Goal: Task Accomplishment & Management: Use online tool/utility

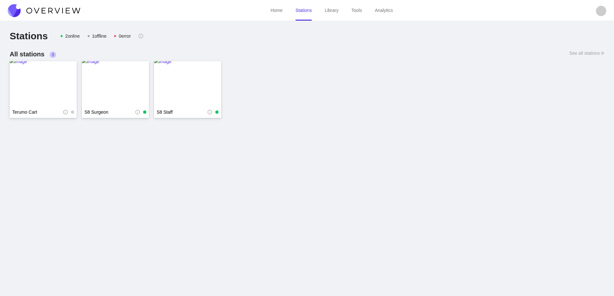
click at [60, 12] on img at bounding box center [44, 10] width 72 height 13
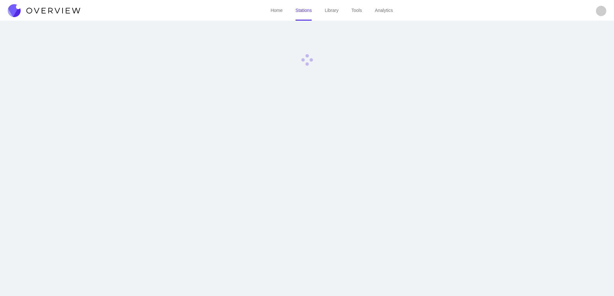
click at [60, 12] on img at bounding box center [44, 10] width 72 height 13
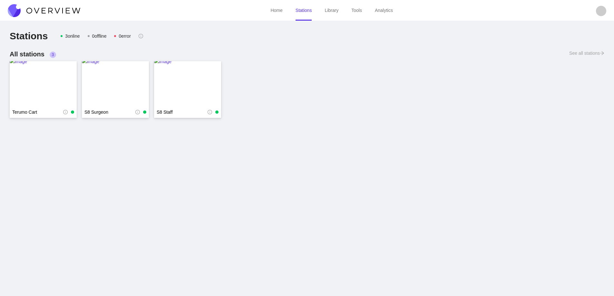
click at [66, 4] on img at bounding box center [44, 10] width 72 height 13
click at [48, 84] on img at bounding box center [43, 84] width 67 height 52
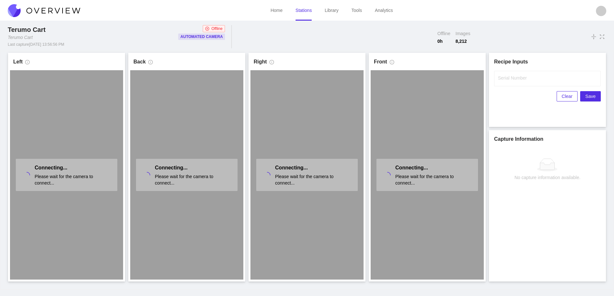
click at [309, 10] on link "Stations" at bounding box center [303, 10] width 16 height 5
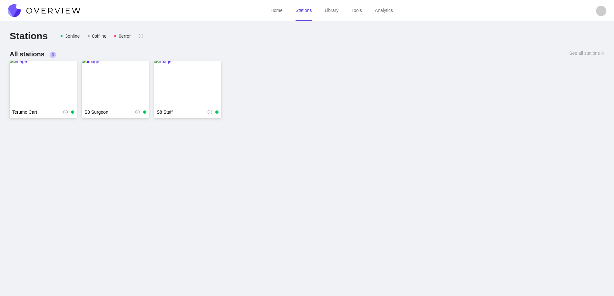
click at [68, 7] on img at bounding box center [44, 10] width 72 height 13
click at [69, 7] on img at bounding box center [44, 10] width 72 height 13
click at [70, 9] on img at bounding box center [44, 10] width 72 height 13
click at [45, 84] on img at bounding box center [43, 84] width 67 height 52
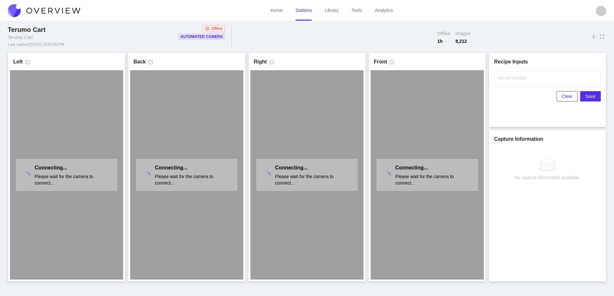
click at [300, 13] on link "Stations" at bounding box center [303, 10] width 16 height 5
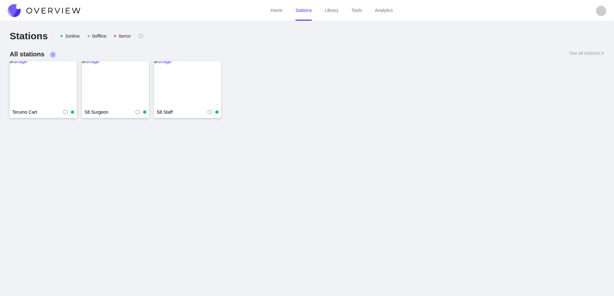
click at [66, 8] on img at bounding box center [44, 10] width 72 height 13
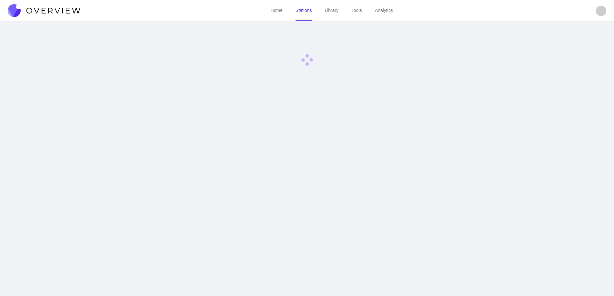
click at [66, 8] on img at bounding box center [44, 10] width 72 height 13
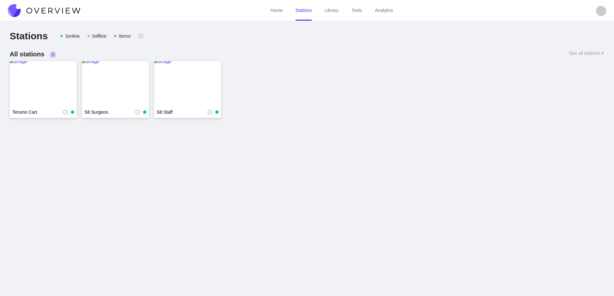
click at [67, 8] on img at bounding box center [44, 10] width 72 height 13
click at [51, 10] on img at bounding box center [44, 10] width 72 height 13
click at [36, 93] on img at bounding box center [43, 84] width 67 height 52
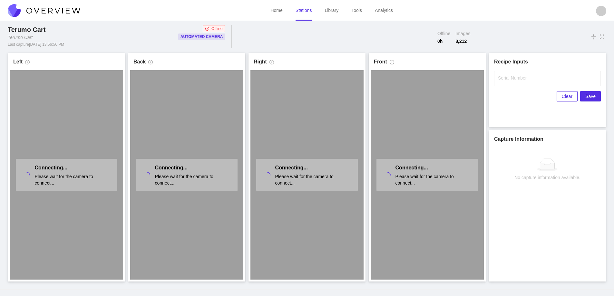
click at [50, 8] on img at bounding box center [44, 10] width 72 height 13
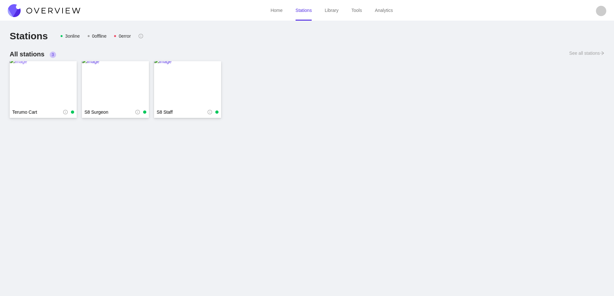
click at [44, 83] on img at bounding box center [43, 84] width 67 height 52
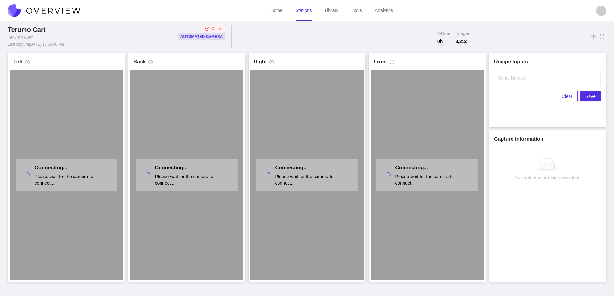
click at [54, 7] on img at bounding box center [44, 10] width 72 height 13
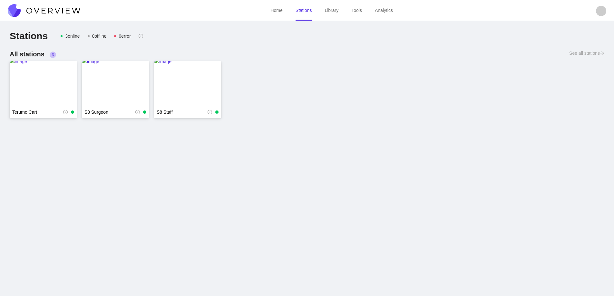
click at [44, 82] on img at bounding box center [43, 84] width 67 height 52
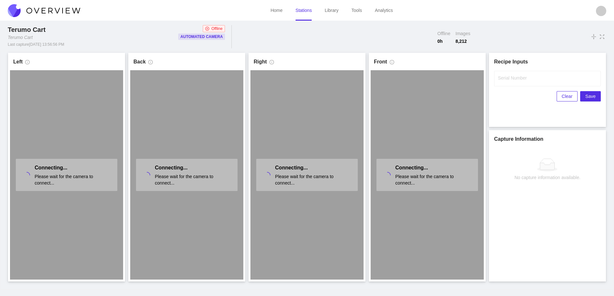
click at [41, 7] on img at bounding box center [44, 10] width 72 height 13
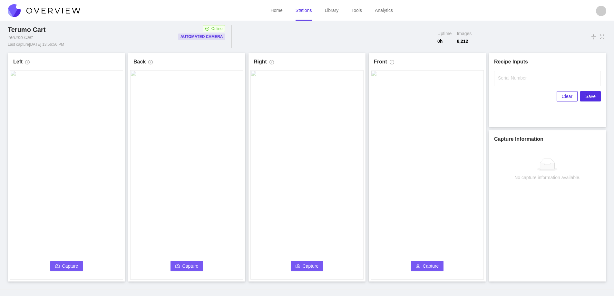
click at [63, 263] on span "Capture" at bounding box center [70, 265] width 16 height 7
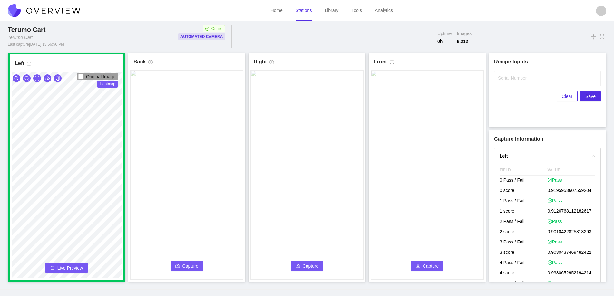
click at [188, 262] on span "Capture" at bounding box center [190, 265] width 16 height 7
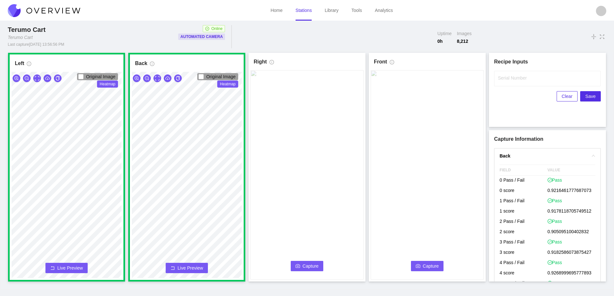
click at [312, 263] on span "Capture" at bounding box center [310, 265] width 16 height 7
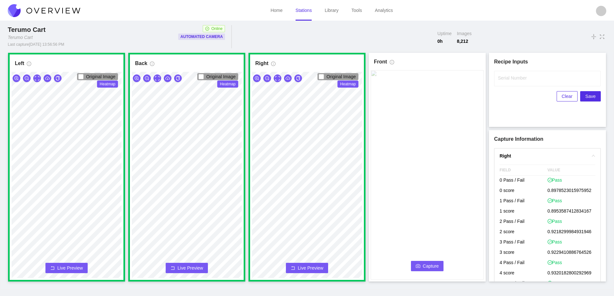
click at [426, 267] on span "Capture" at bounding box center [431, 265] width 16 height 7
click at [512, 79] on label "Serial Number" at bounding box center [512, 78] width 29 height 6
click at [512, 79] on input "Serial Number" at bounding box center [547, 78] width 107 height 15
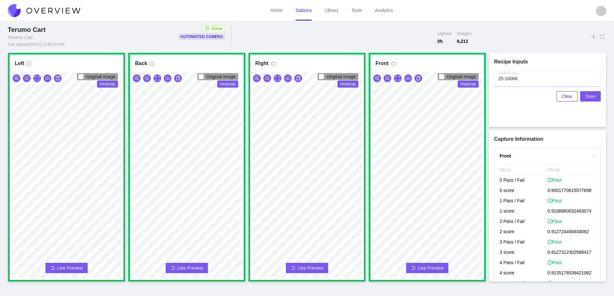
type input "25-10066"
click at [589, 95] on span "Save" at bounding box center [590, 96] width 10 height 7
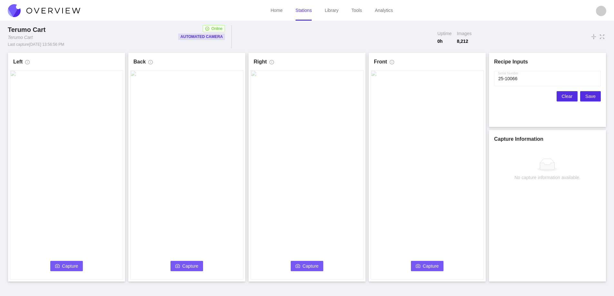
click at [563, 95] on span "Clear" at bounding box center [566, 96] width 11 height 7
click at [69, 265] on span "Capture" at bounding box center [70, 265] width 16 height 7
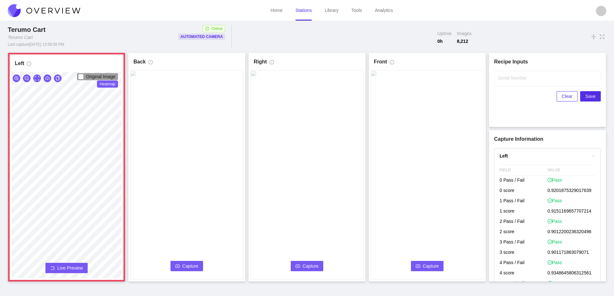
click at [69, 265] on span "Live Preview" at bounding box center [69, 268] width 25 height 6
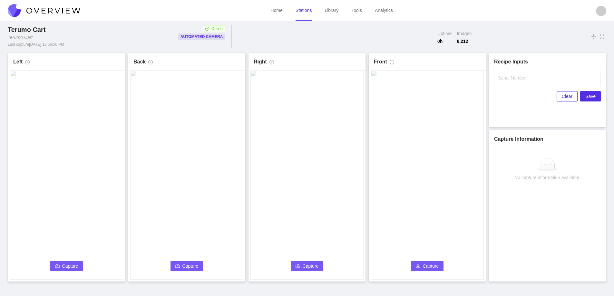
click at [70, 266] on span "Capture" at bounding box center [70, 265] width 16 height 7
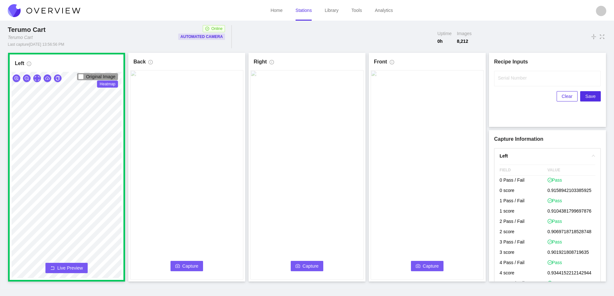
click at [188, 266] on span "Capture" at bounding box center [190, 265] width 16 height 7
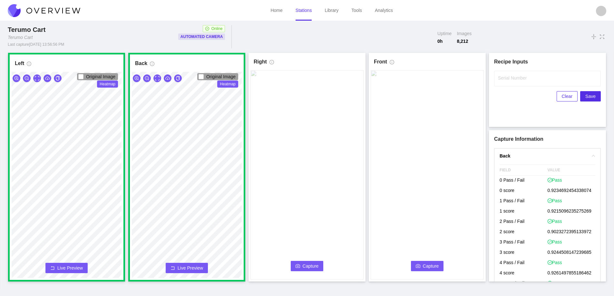
click at [301, 264] on button "Capture" at bounding box center [307, 266] width 33 height 10
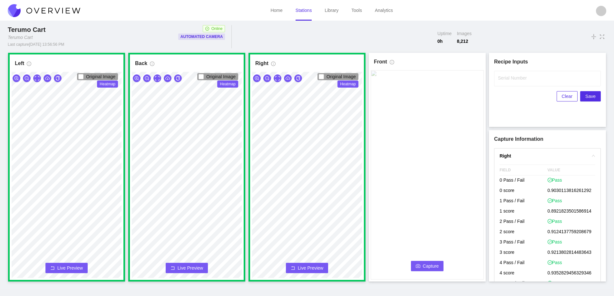
click at [425, 263] on span "Capture" at bounding box center [431, 265] width 16 height 7
click at [499, 77] on label "Serial Number" at bounding box center [512, 78] width 29 height 6
click at [499, 77] on input "Serial Number" at bounding box center [547, 78] width 107 height 15
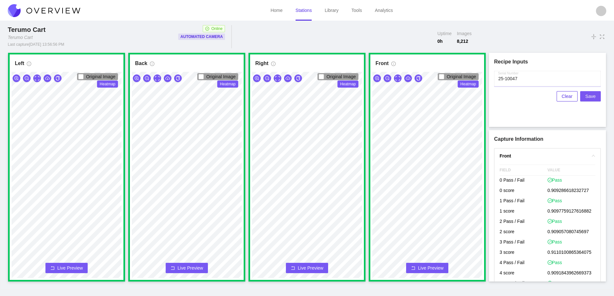
type input "25-10047"
click at [590, 95] on span "Save" at bounding box center [590, 96] width 10 height 7
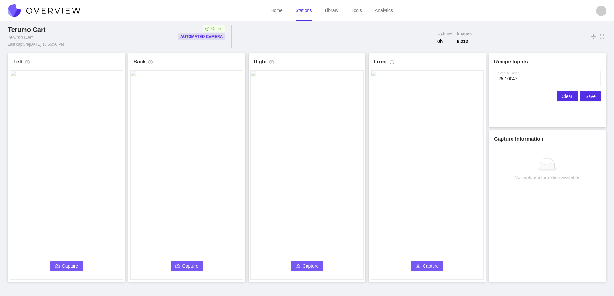
click at [563, 94] on span "Clear" at bounding box center [566, 96] width 11 height 7
click at [58, 267] on icon "camera" at bounding box center [57, 266] width 5 height 5
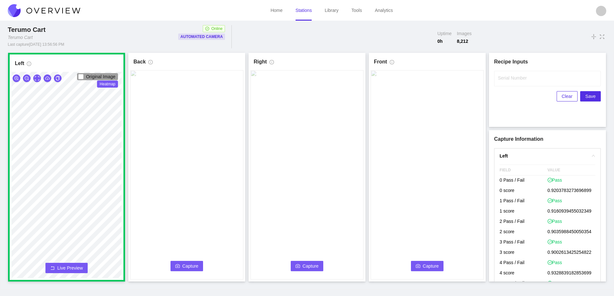
click at [180, 265] on button "Capture" at bounding box center [186, 266] width 33 height 10
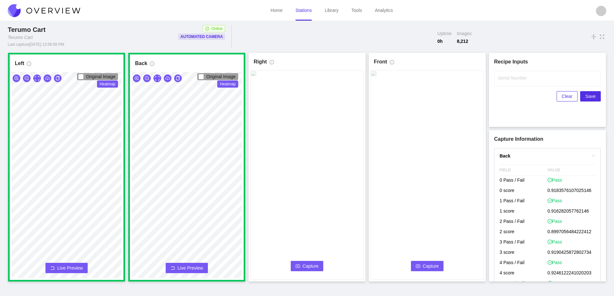
click at [308, 263] on span "Capture" at bounding box center [310, 265] width 16 height 7
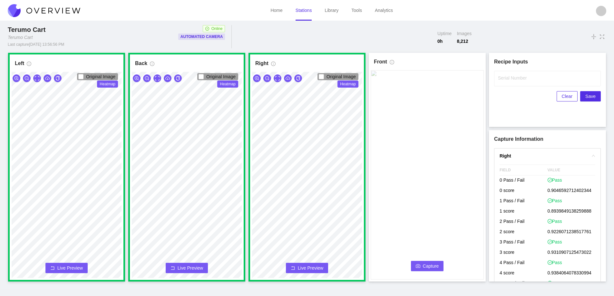
click at [419, 263] on button "Capture" at bounding box center [427, 266] width 33 height 10
click at [506, 79] on label "Serial Number" at bounding box center [512, 78] width 29 height 6
click at [506, 79] on input "Serial Number" at bounding box center [547, 78] width 107 height 15
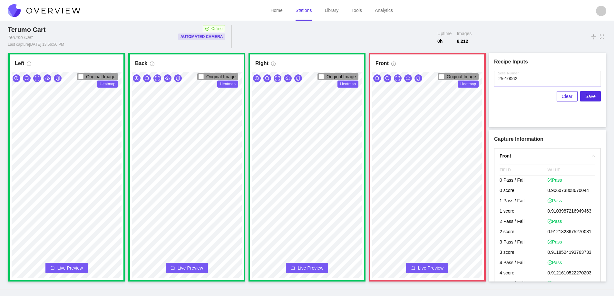
type input "25-10062"
click at [424, 266] on span "Live Preview" at bounding box center [430, 268] width 25 height 6
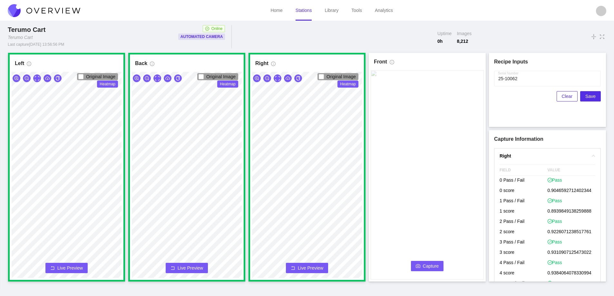
click at [424, 264] on span "Capture" at bounding box center [431, 265] width 16 height 7
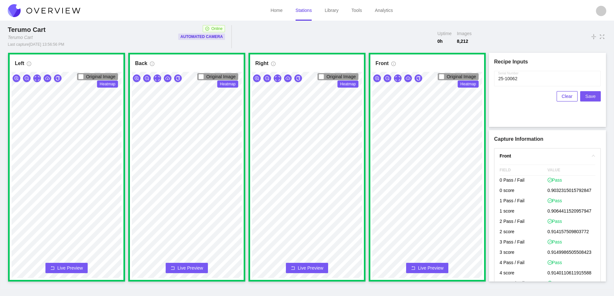
click at [590, 96] on span "Save" at bounding box center [590, 96] width 10 height 7
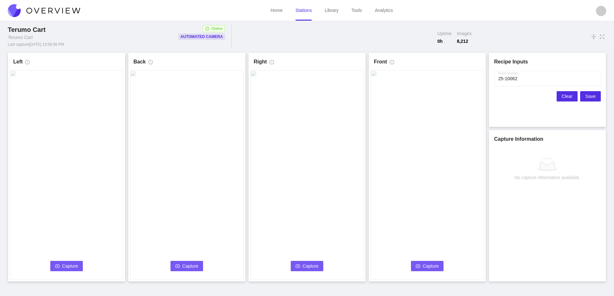
click at [563, 95] on span "Clear" at bounding box center [566, 96] width 11 height 7
click at [70, 264] on span "Capture" at bounding box center [70, 265] width 16 height 7
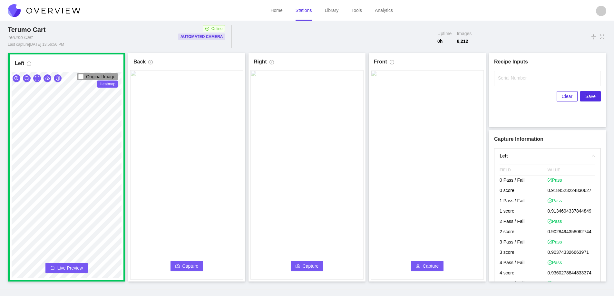
click at [177, 265] on icon "camera" at bounding box center [177, 266] width 5 height 4
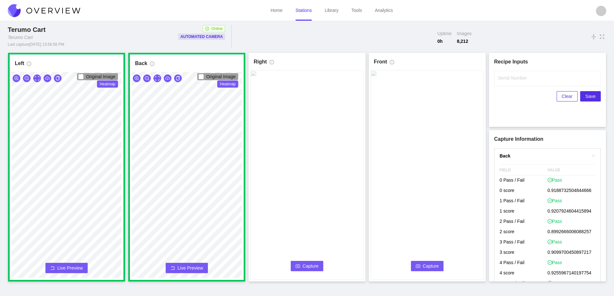
click at [307, 264] on span "Capture" at bounding box center [310, 265] width 16 height 7
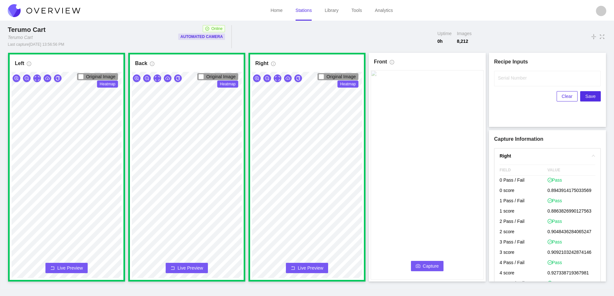
click at [425, 266] on span "Capture" at bounding box center [431, 265] width 16 height 7
click at [506, 81] on label "Serial Number" at bounding box center [512, 78] width 29 height 6
click at [506, 81] on input "Serial Number" at bounding box center [547, 78] width 107 height 15
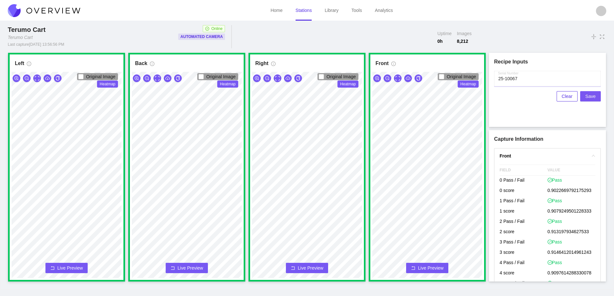
type input "25-10067"
click at [589, 93] on span "Save" at bounding box center [590, 96] width 10 height 7
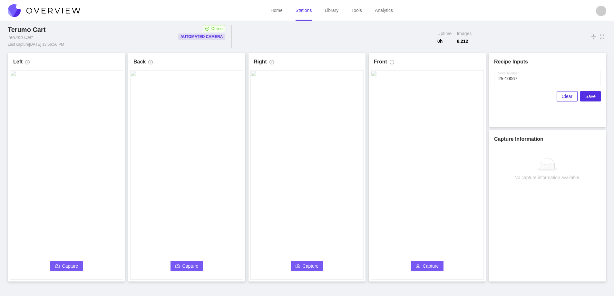
drag, startPoint x: 564, startPoint y: 94, endPoint x: 533, endPoint y: 102, distance: 32.0
click at [563, 94] on span "Clear" at bounding box center [566, 96] width 11 height 7
click at [70, 265] on span "Capture" at bounding box center [70, 265] width 16 height 7
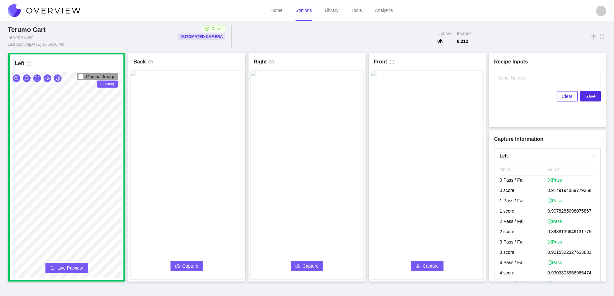
click at [188, 262] on button "Capture" at bounding box center [186, 266] width 33 height 10
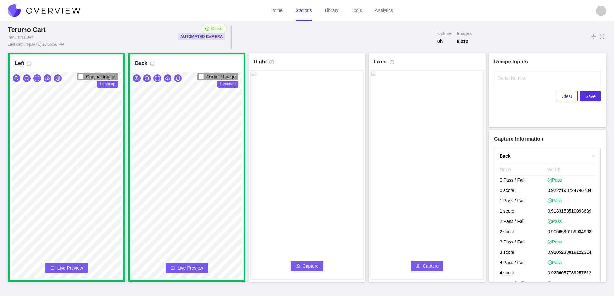
click at [300, 267] on icon "camera" at bounding box center [297, 266] width 5 height 4
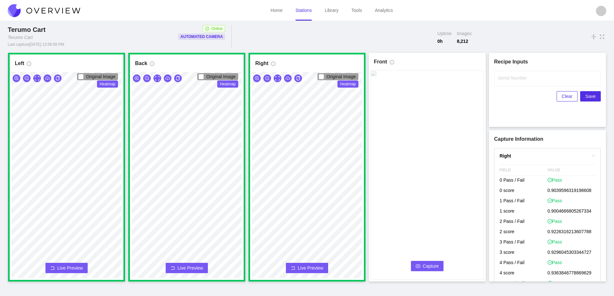
click at [424, 267] on span "Capture" at bounding box center [431, 265] width 16 height 7
click at [514, 79] on label "Serial Number" at bounding box center [512, 78] width 29 height 6
click at [514, 79] on input "Serial Number" at bounding box center [547, 78] width 107 height 15
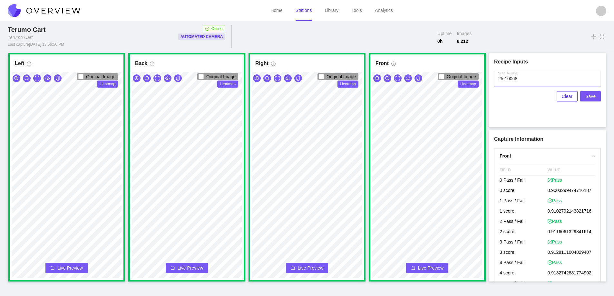
type input "25-10068"
click at [589, 96] on span "Save" at bounding box center [590, 96] width 10 height 7
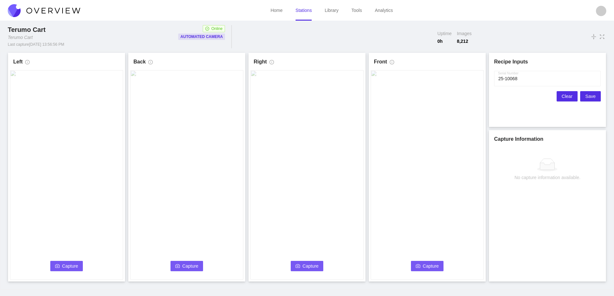
click at [564, 95] on span "Clear" at bounding box center [566, 96] width 11 height 7
click at [73, 265] on span "Capture" at bounding box center [70, 265] width 16 height 7
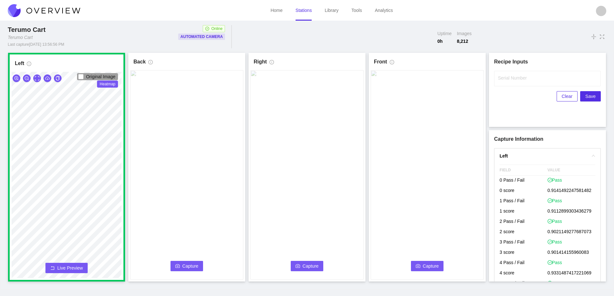
click at [179, 262] on div "Capture Connecting... Please wait for the camera to connect..." at bounding box center [186, 174] width 113 height 209
click at [179, 265] on button "Capture" at bounding box center [186, 266] width 33 height 10
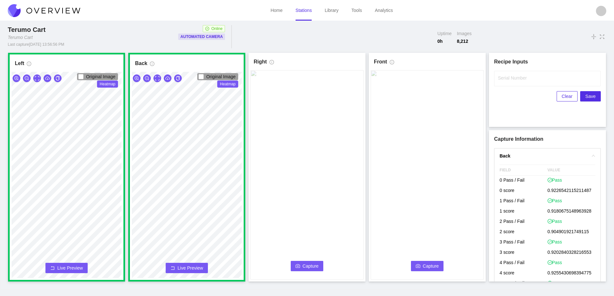
click at [304, 266] on span "Capture" at bounding box center [310, 265] width 16 height 7
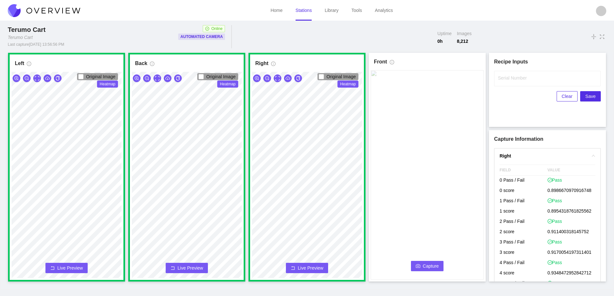
click at [425, 267] on span "Capture" at bounding box center [431, 265] width 16 height 7
click at [509, 76] on label "Serial Number" at bounding box center [512, 78] width 29 height 6
click at [509, 76] on input "Serial Number" at bounding box center [547, 78] width 107 height 15
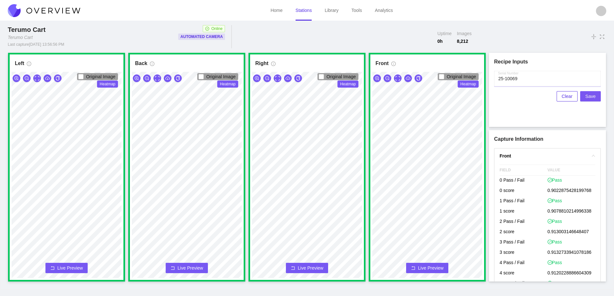
type input "25-10069"
click at [589, 95] on span "Save" at bounding box center [590, 96] width 10 height 7
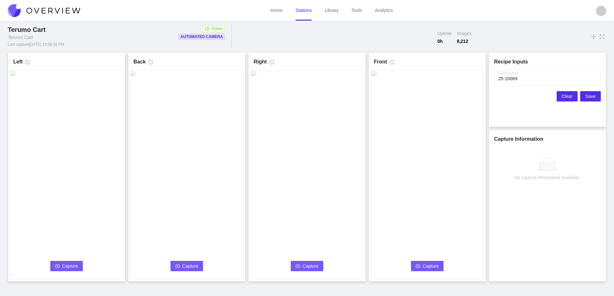
click at [568, 95] on span "Clear" at bounding box center [566, 96] width 11 height 7
click at [64, 268] on span "Capture" at bounding box center [70, 265] width 16 height 7
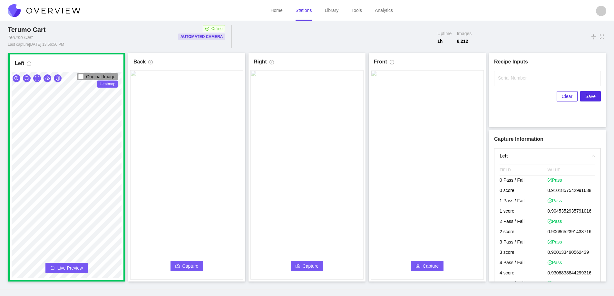
click at [193, 264] on span "Capture" at bounding box center [190, 265] width 16 height 7
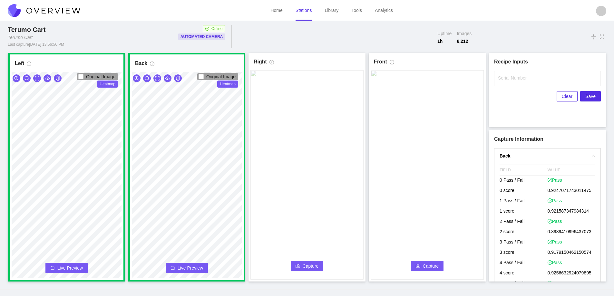
click at [305, 267] on span "Capture" at bounding box center [310, 265] width 16 height 7
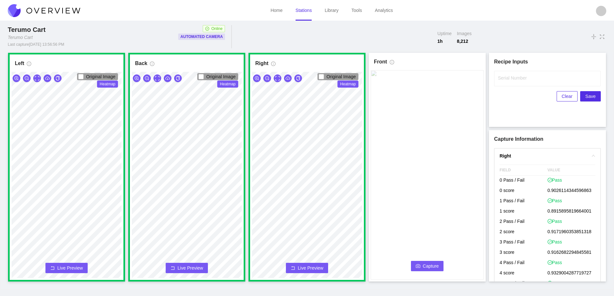
click at [428, 264] on span "Capture" at bounding box center [431, 265] width 16 height 7
click at [504, 81] on input "Serial Number" at bounding box center [547, 78] width 107 height 15
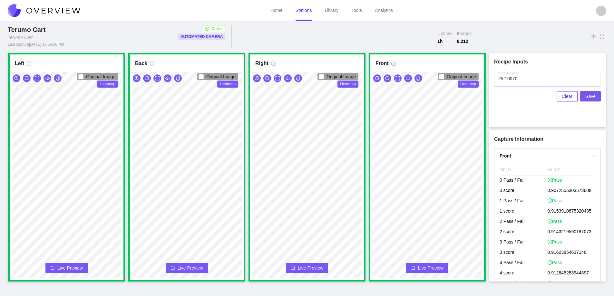
type input "25-10070"
click at [588, 97] on span "Save" at bounding box center [590, 96] width 10 height 7
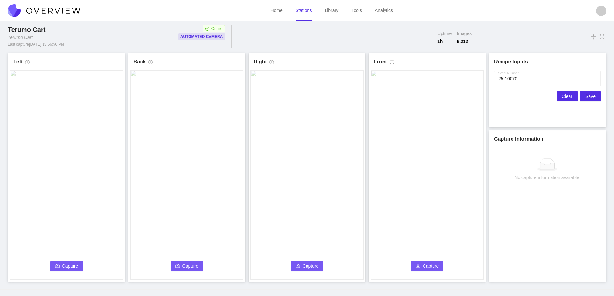
click at [567, 97] on span "Clear" at bounding box center [566, 96] width 11 height 7
click at [73, 268] on span "Capture" at bounding box center [70, 265] width 16 height 7
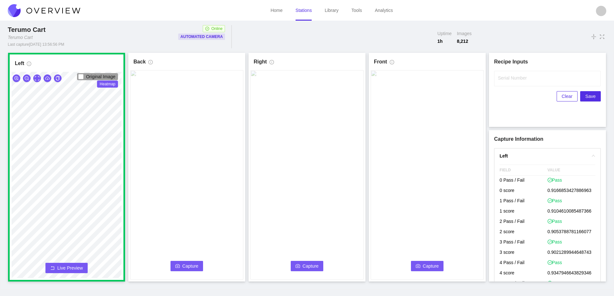
click at [188, 264] on span "Capture" at bounding box center [190, 265] width 16 height 7
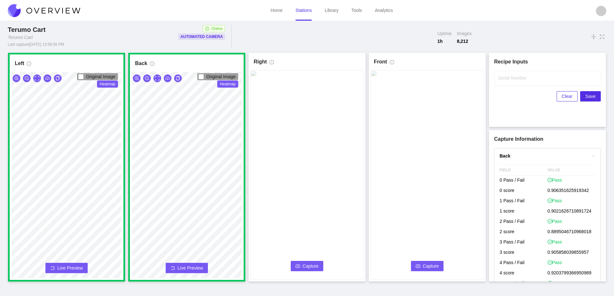
click at [312, 266] on span "Capture" at bounding box center [310, 265] width 16 height 7
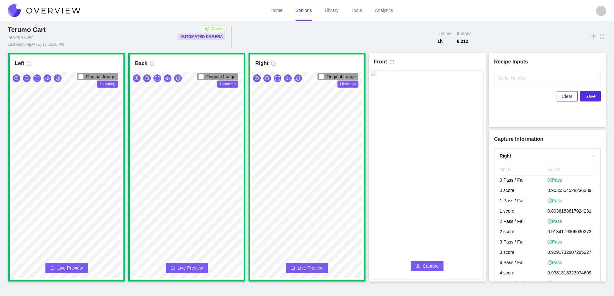
click at [430, 266] on span "Capture" at bounding box center [431, 265] width 16 height 7
click at [513, 77] on label "Serial Number" at bounding box center [512, 78] width 29 height 6
click at [513, 77] on input "Serial Number" at bounding box center [547, 78] width 107 height 15
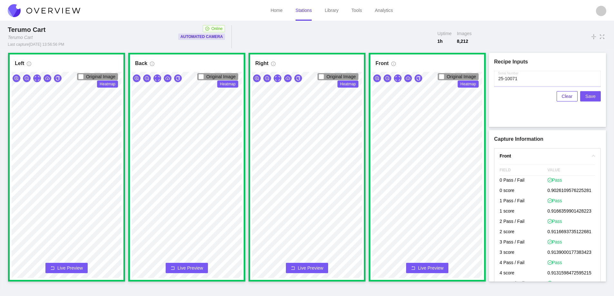
type input "25-10071"
click at [588, 97] on span "Save" at bounding box center [590, 96] width 10 height 7
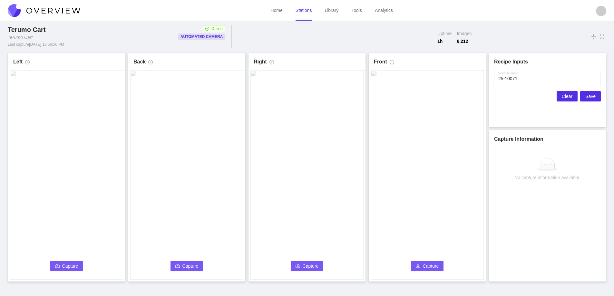
click at [569, 95] on span "Clear" at bounding box center [566, 96] width 11 height 7
click at [56, 267] on icon "camera" at bounding box center [57, 266] width 5 height 5
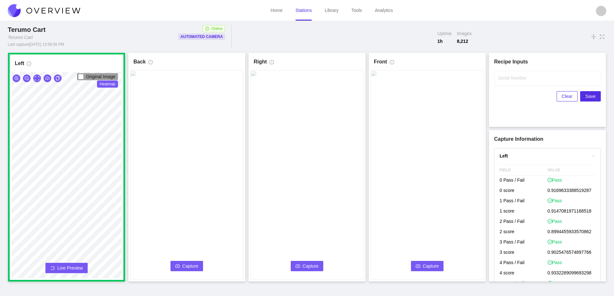
click at [181, 262] on button "Capture" at bounding box center [186, 266] width 33 height 10
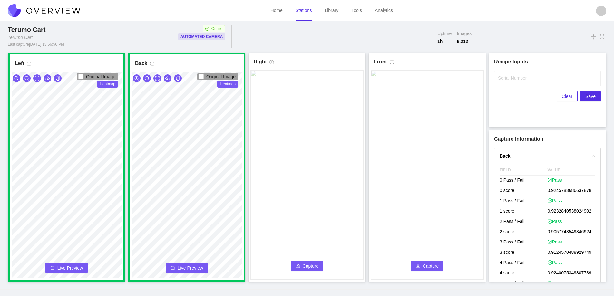
click at [304, 263] on span "Capture" at bounding box center [310, 265] width 16 height 7
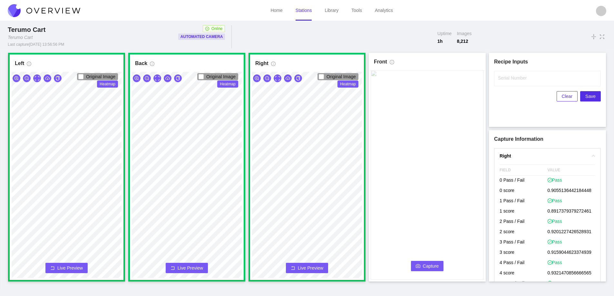
click at [428, 266] on span "Capture" at bounding box center [431, 265] width 16 height 7
click at [505, 80] on label "Serial Number" at bounding box center [512, 78] width 29 height 6
click at [505, 80] on input "Serial Number" at bounding box center [547, 78] width 107 height 15
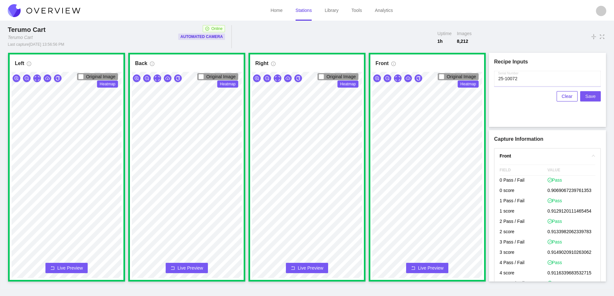
type input "25-10072"
click at [588, 93] on span "Save" at bounding box center [590, 96] width 10 height 7
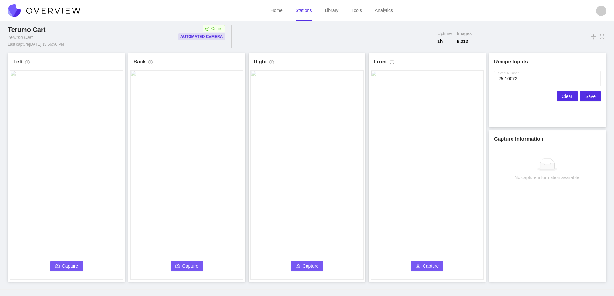
click at [568, 96] on span "Clear" at bounding box center [566, 96] width 11 height 7
click at [56, 267] on icon "camera" at bounding box center [57, 266] width 5 height 5
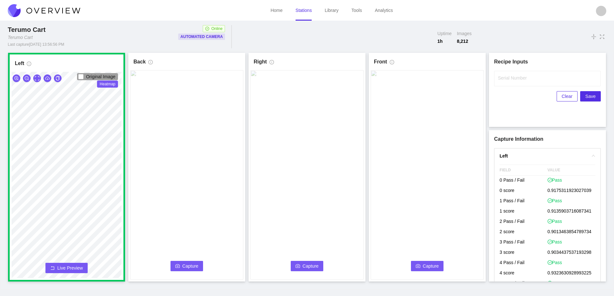
click at [184, 266] on span "Capture" at bounding box center [190, 265] width 16 height 7
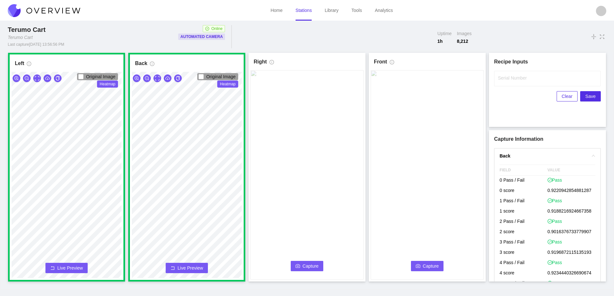
click at [301, 264] on button "Capture" at bounding box center [307, 266] width 33 height 10
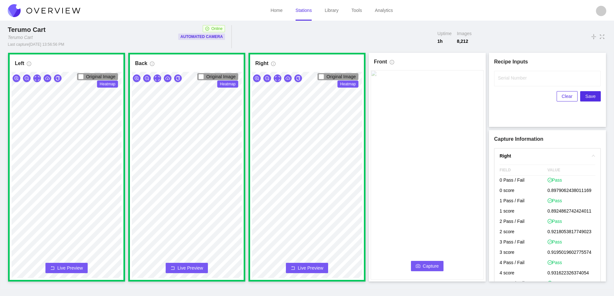
click at [421, 266] on button "Capture" at bounding box center [427, 266] width 33 height 10
click at [509, 82] on input "Serial Number" at bounding box center [547, 78] width 107 height 15
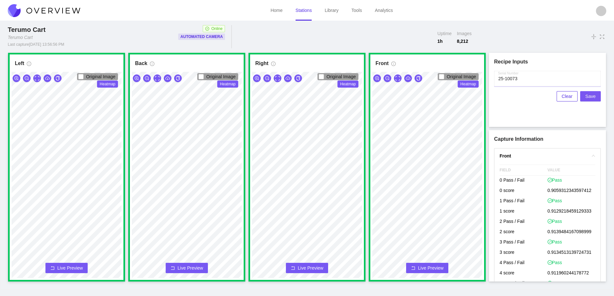
type input "25-10073"
click at [589, 95] on span "Save" at bounding box center [590, 96] width 10 height 7
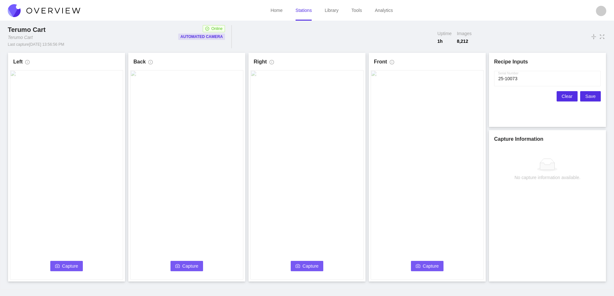
click at [566, 97] on span "Clear" at bounding box center [566, 96] width 11 height 7
click at [58, 267] on icon "camera" at bounding box center [57, 266] width 5 height 5
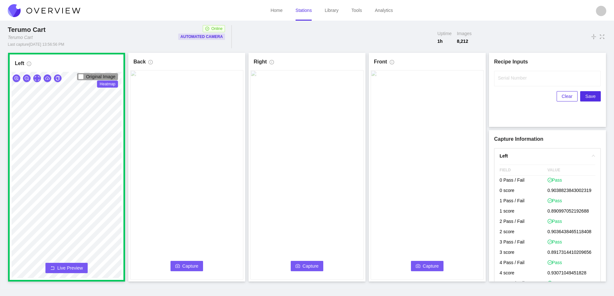
click at [188, 265] on span "Capture" at bounding box center [190, 265] width 16 height 7
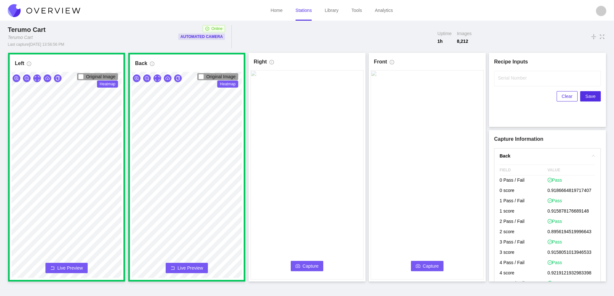
click at [302, 263] on span "Capture" at bounding box center [310, 265] width 16 height 7
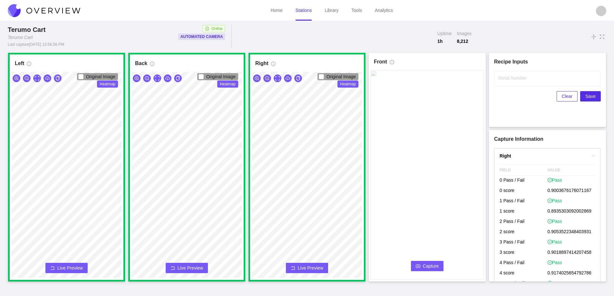
click at [425, 266] on span "Capture" at bounding box center [431, 265] width 16 height 7
click at [509, 80] on label "Serial Number" at bounding box center [512, 78] width 29 height 6
click at [509, 80] on input "Serial Number" at bounding box center [547, 78] width 107 height 15
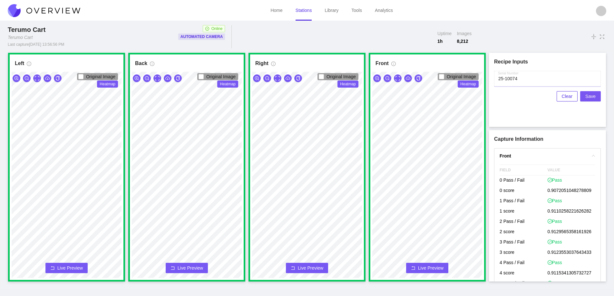
type input "25-10074"
click at [595, 94] on button "Save" at bounding box center [590, 96] width 21 height 10
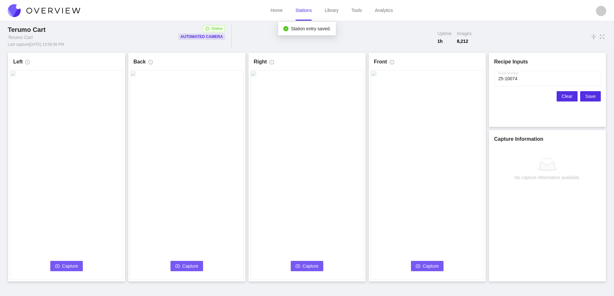
click at [564, 96] on span "Clear" at bounding box center [566, 96] width 11 height 7
click at [61, 266] on button "Capture" at bounding box center [66, 266] width 33 height 10
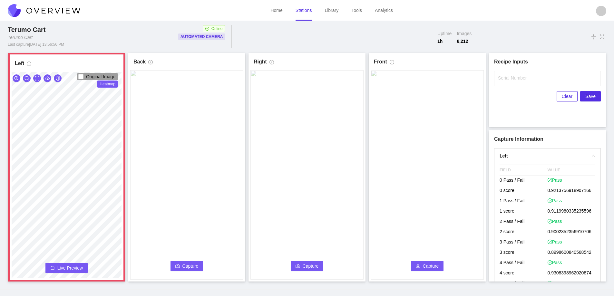
click at [81, 267] on span "Live Preview" at bounding box center [69, 268] width 25 height 6
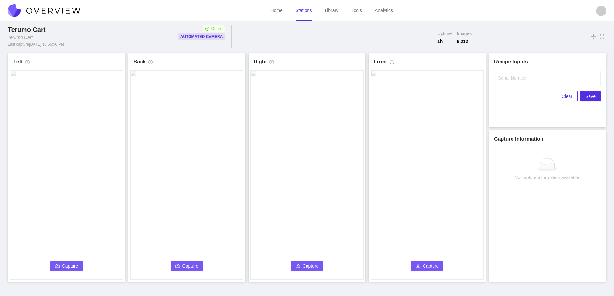
click at [70, 264] on span "Capture" at bounding box center [70, 265] width 16 height 7
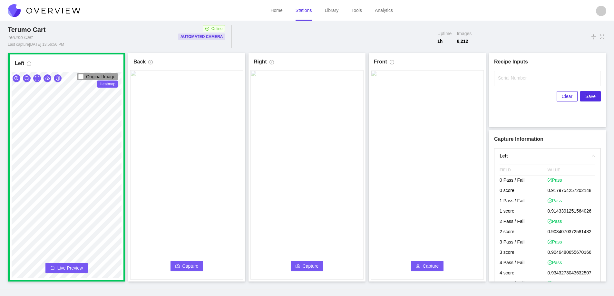
click at [180, 267] on button "Capture" at bounding box center [186, 266] width 33 height 10
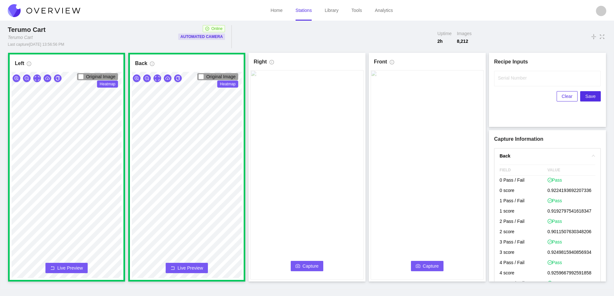
click at [310, 262] on span "Capture" at bounding box center [310, 265] width 16 height 7
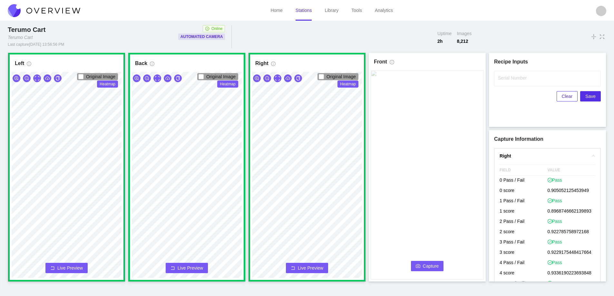
click at [424, 262] on span "Capture" at bounding box center [431, 265] width 16 height 7
click at [499, 82] on input "Serial Number" at bounding box center [547, 78] width 107 height 15
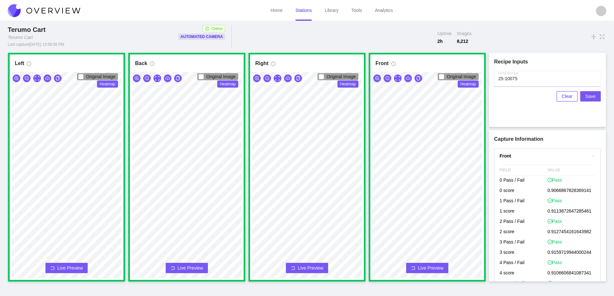
type input "25-10075"
click at [592, 96] on span "Save" at bounding box center [590, 96] width 10 height 7
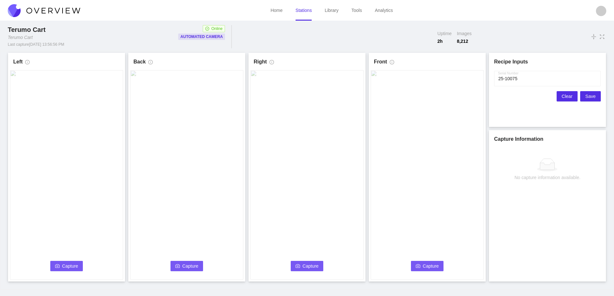
click at [569, 95] on span "Clear" at bounding box center [566, 96] width 11 height 7
click at [61, 270] on button "Capture" at bounding box center [66, 266] width 33 height 10
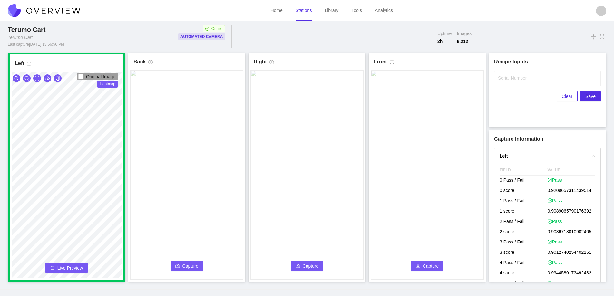
click at [188, 262] on button "Capture" at bounding box center [186, 266] width 33 height 10
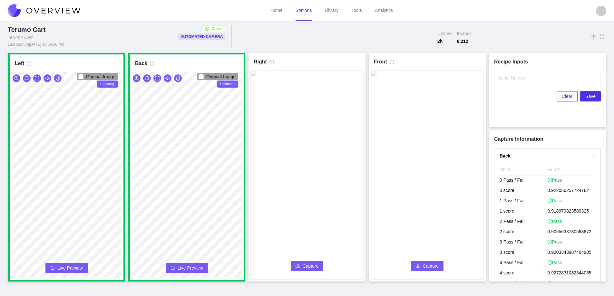
click at [302, 264] on button "Capture" at bounding box center [307, 266] width 33 height 10
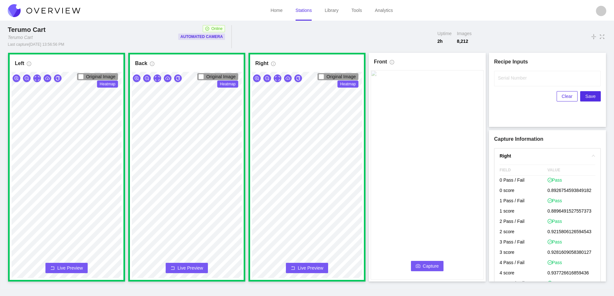
click at [427, 266] on span "Capture" at bounding box center [431, 265] width 16 height 7
click at [507, 78] on label "Serial Number" at bounding box center [512, 78] width 29 height 6
click at [507, 78] on input "Serial Number" at bounding box center [547, 78] width 107 height 15
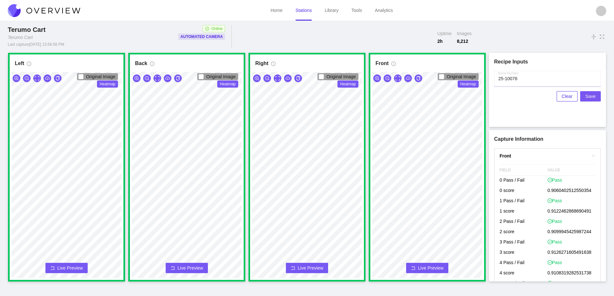
type input "25-10076"
click at [589, 98] on span "Save" at bounding box center [590, 96] width 10 height 7
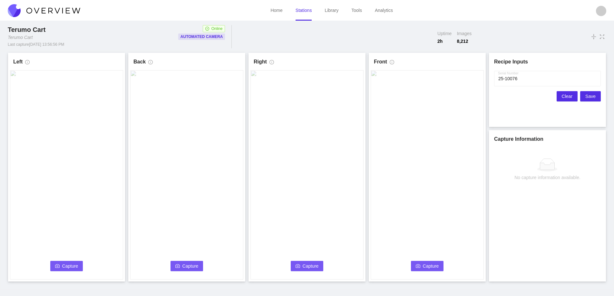
click at [565, 98] on span "Clear" at bounding box center [566, 96] width 11 height 7
click at [55, 262] on button "Capture" at bounding box center [66, 266] width 33 height 10
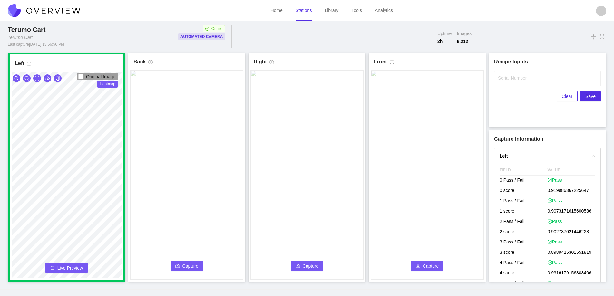
click at [186, 264] on span "Capture" at bounding box center [190, 265] width 16 height 7
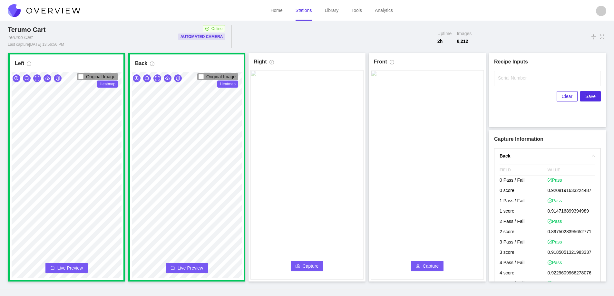
click at [306, 262] on button "Capture" at bounding box center [307, 266] width 33 height 10
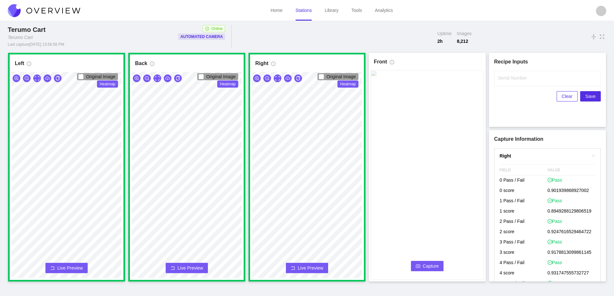
click at [420, 264] on button "Capture" at bounding box center [427, 266] width 33 height 10
click at [516, 81] on label "Serial Number" at bounding box center [512, 78] width 29 height 6
click at [516, 81] on input "Serial Number" at bounding box center [547, 78] width 107 height 15
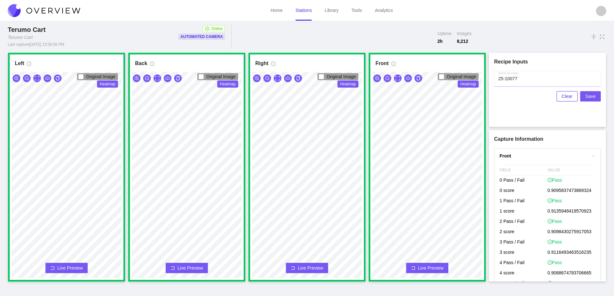
type input "25-10077"
click at [589, 94] on span "Save" at bounding box center [590, 96] width 10 height 7
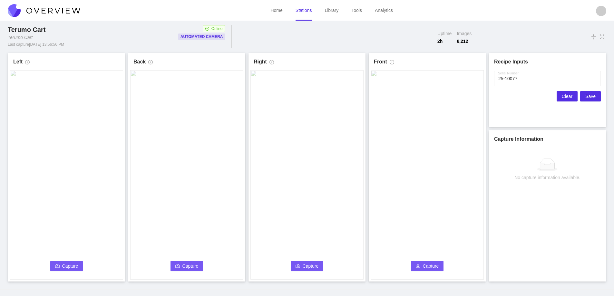
click at [563, 97] on span "Clear" at bounding box center [566, 96] width 11 height 7
click at [74, 262] on button "Capture" at bounding box center [66, 266] width 33 height 10
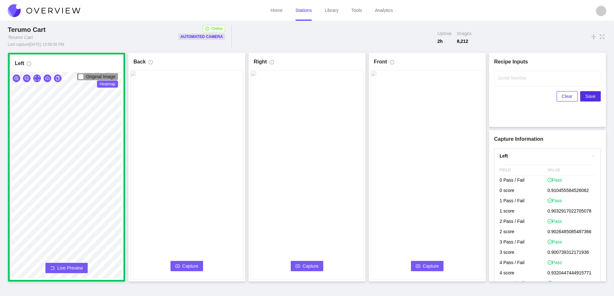
click at [192, 268] on span "Capture" at bounding box center [190, 265] width 16 height 7
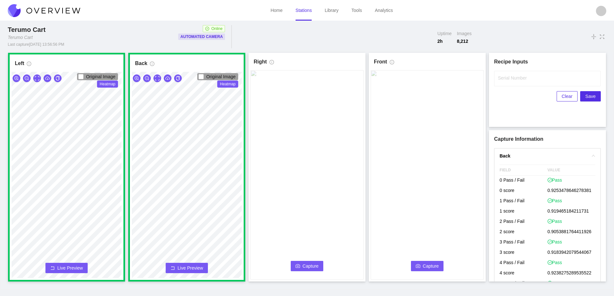
click at [309, 266] on span "Capture" at bounding box center [310, 265] width 16 height 7
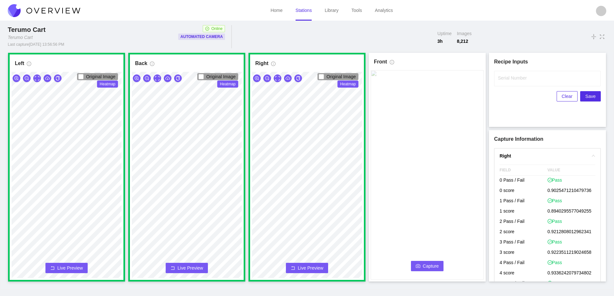
click at [424, 264] on span "Capture" at bounding box center [431, 265] width 16 height 7
click at [510, 82] on input "Serial Number" at bounding box center [547, 78] width 107 height 15
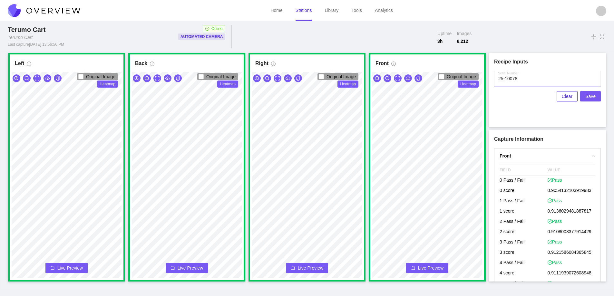
type input "25-10078"
click at [589, 95] on span "Save" at bounding box center [590, 96] width 10 height 7
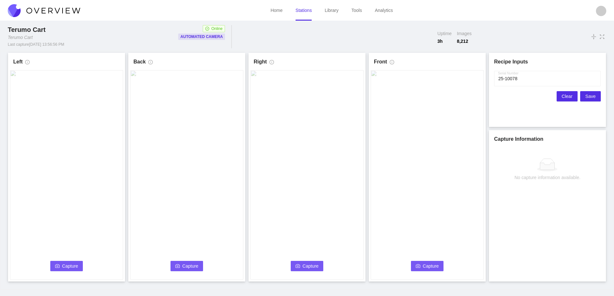
click at [563, 97] on span "Clear" at bounding box center [566, 96] width 11 height 7
click at [69, 268] on span "Capture" at bounding box center [70, 265] width 16 height 7
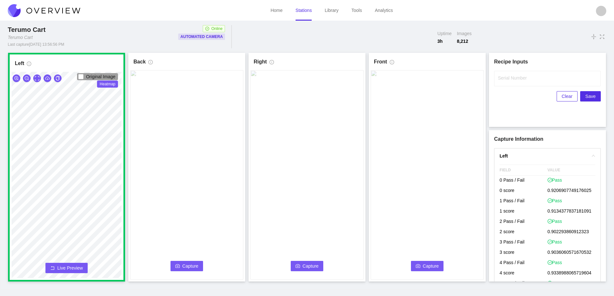
click at [189, 264] on span "Capture" at bounding box center [190, 265] width 16 height 7
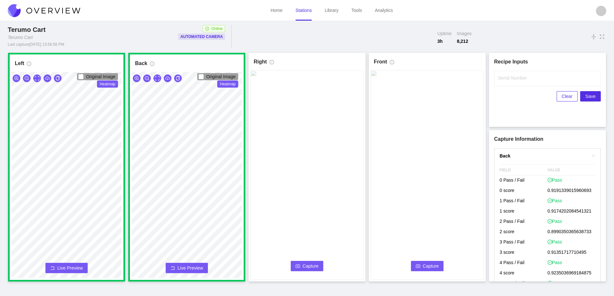
click at [307, 262] on button "Capture" at bounding box center [307, 266] width 33 height 10
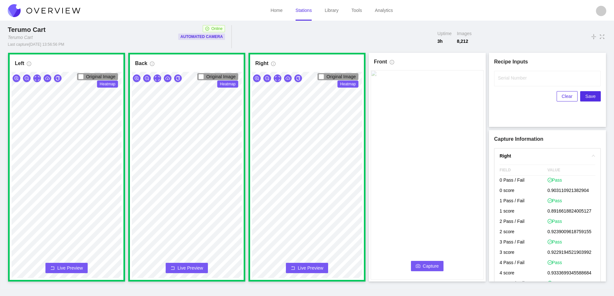
click at [429, 262] on button "Capture" at bounding box center [427, 266] width 33 height 10
click at [512, 81] on input "Serial Number" at bounding box center [547, 78] width 107 height 15
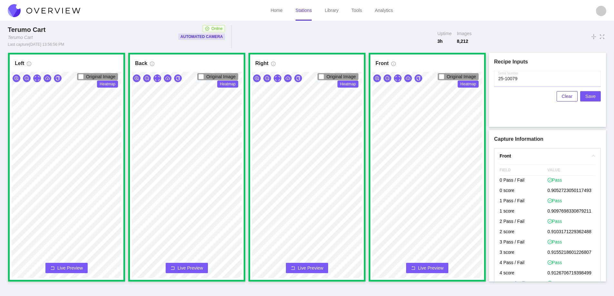
type input "25-10079"
click at [590, 94] on span "Save" at bounding box center [590, 96] width 10 height 7
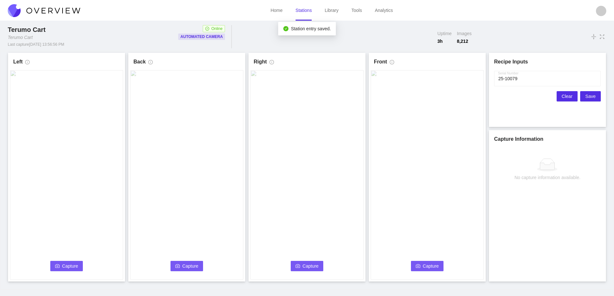
click at [567, 96] on span "Clear" at bounding box center [566, 96] width 11 height 7
